Goal: Information Seeking & Learning: Learn about a topic

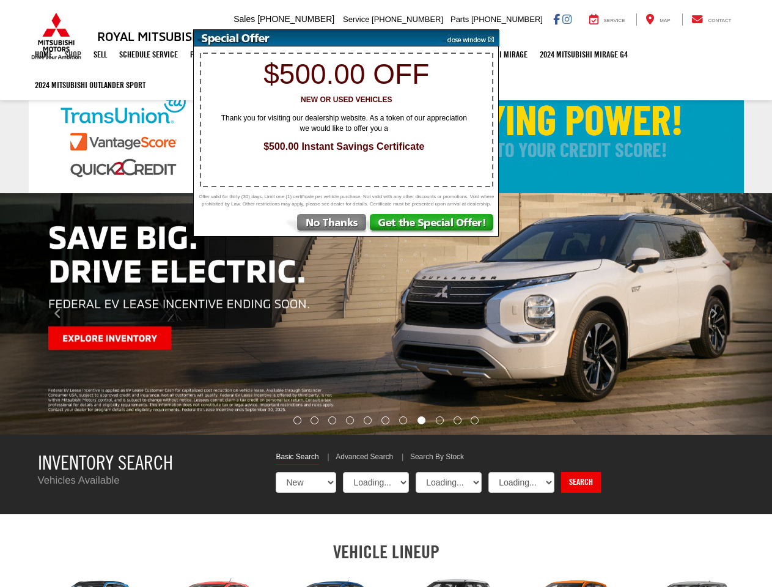
click at [72, 56] on link "Shop" at bounding box center [73, 54] width 29 height 31
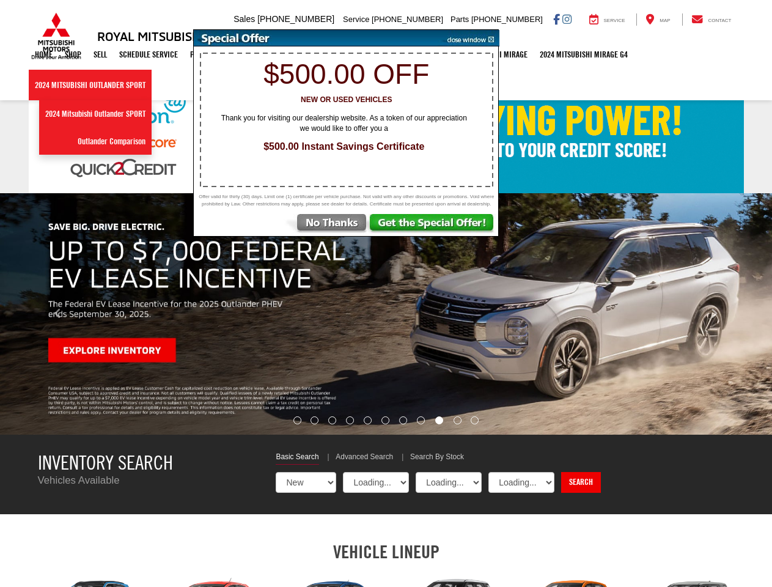
click at [91, 86] on link "2024 Mitsubishi Outlander SPORT" at bounding box center [90, 85] width 123 height 31
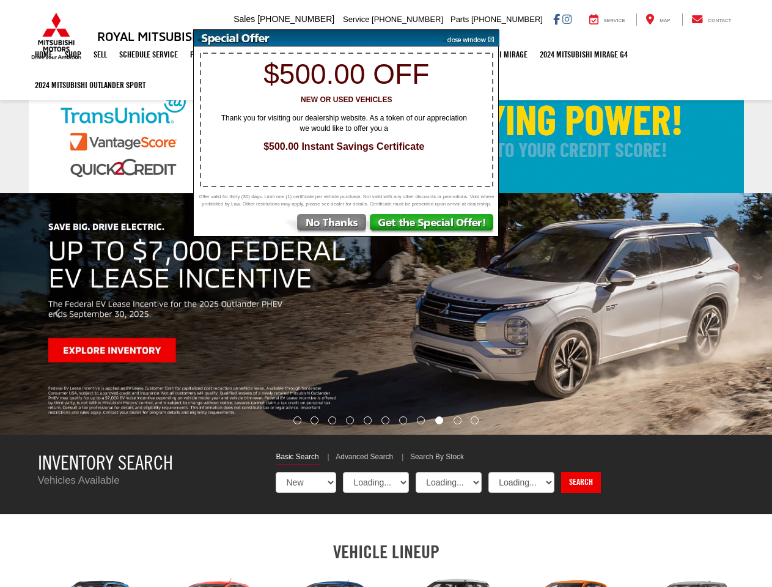
click at [386, 314] on img "carousel slide number 9 of 11" at bounding box center [386, 314] width 772 height 242
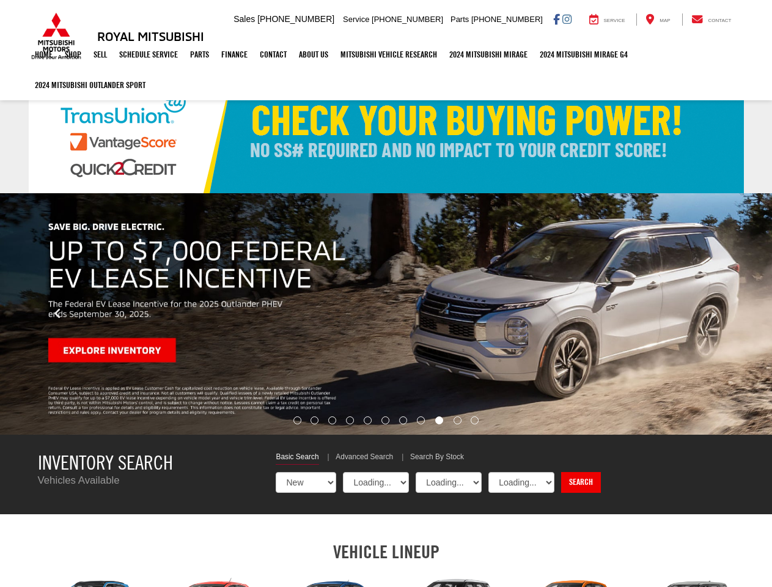
click at [57, 314] on icon "Click to view previous picture." at bounding box center [58, 314] width 8 height 12
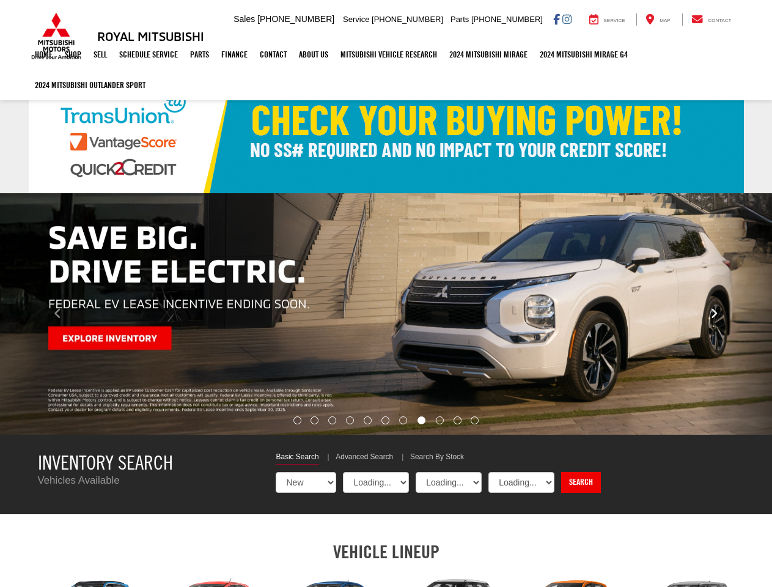
click at [714, 314] on icon "Click to view next picture." at bounding box center [715, 314] width 8 height 12
click at [297, 421] on li "Go to slide number 1." at bounding box center [298, 420] width 8 height 8
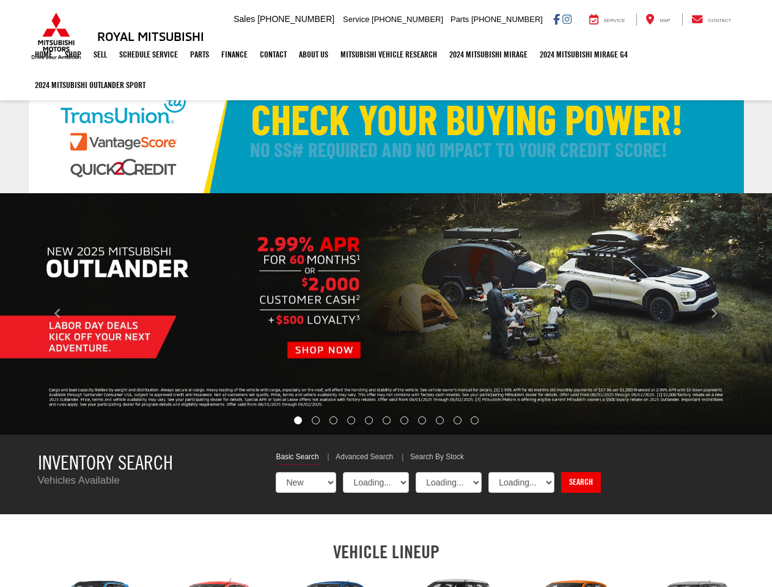
click at [314, 421] on img "carousel slide number 8 of 11" at bounding box center [386, 314] width 772 height 242
